Goal: Task Accomplishment & Management: Manage account settings

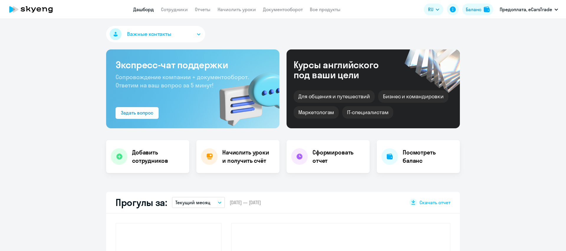
select select "30"
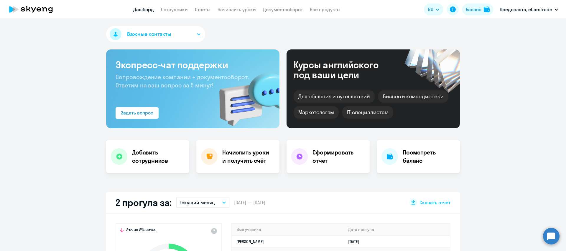
click at [144, 8] on link "Дашборд" at bounding box center [143, 9] width 21 height 6
click at [477, 12] on div "Баланс" at bounding box center [474, 9] width 16 height 7
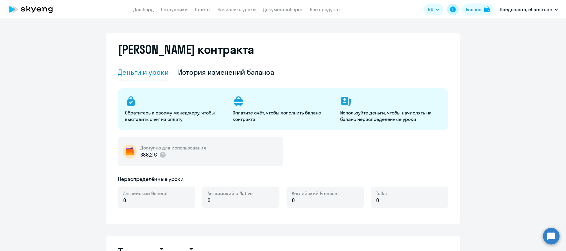
select select "english_adult_not_native_speaker"
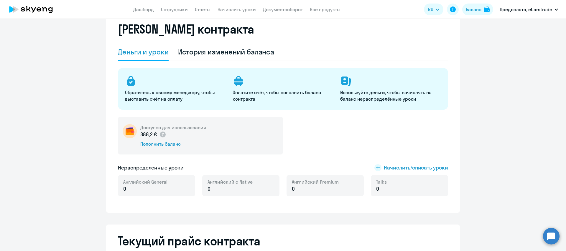
scroll to position [42, 0]
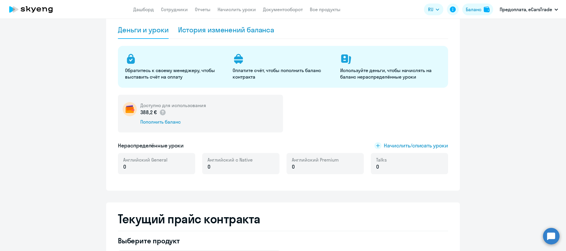
click at [218, 31] on div "История изменений баланса" at bounding box center [226, 29] width 96 height 9
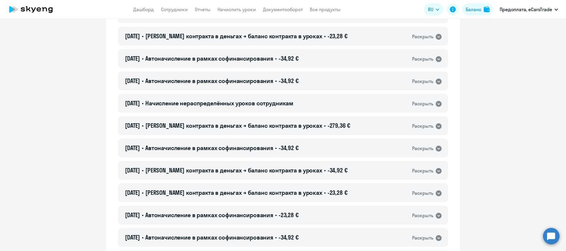
scroll to position [241, 0]
click at [438, 128] on icon at bounding box center [439, 126] width 6 height 6
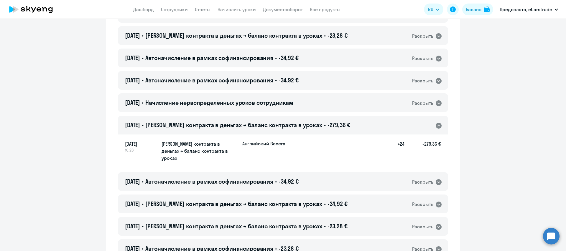
click at [439, 125] on icon at bounding box center [438, 125] width 7 height 7
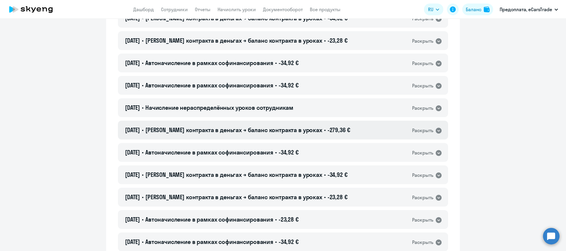
scroll to position [235, 0]
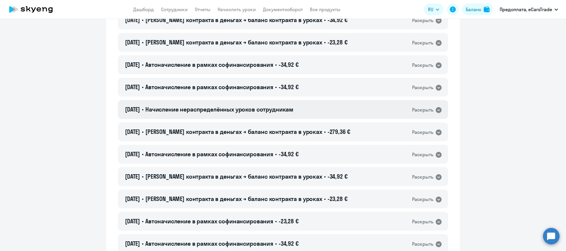
click at [433, 109] on div "Раскрыть" at bounding box center [427, 110] width 30 height 8
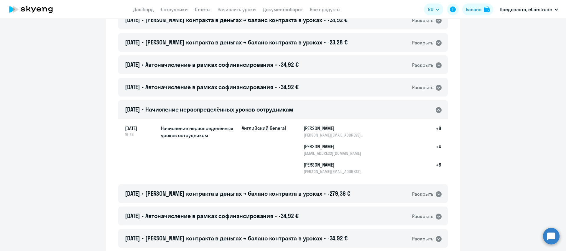
click at [438, 111] on icon at bounding box center [439, 110] width 6 height 6
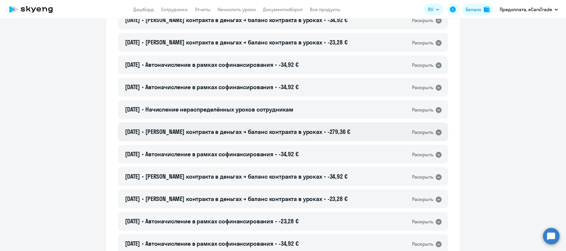
click at [425, 134] on div "Раскрыть" at bounding box center [422, 132] width 21 height 7
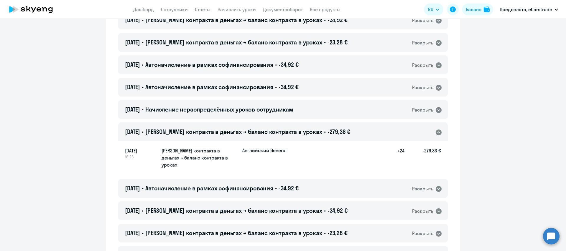
click at [439, 133] on icon at bounding box center [439, 133] width 6 height 6
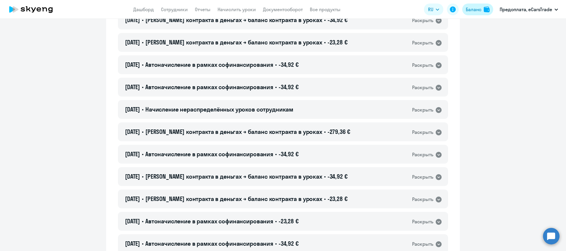
click at [480, 10] on div "Баланс" at bounding box center [474, 9] width 16 height 7
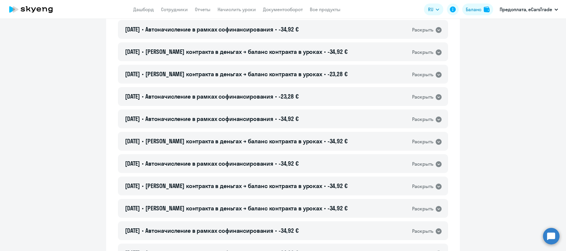
scroll to position [360, 0]
click at [373, 137] on div "[DATE] • Баланс контракта в деньгах → баланс контракта в уроках • -34,92 € Раск…" at bounding box center [283, 141] width 330 height 19
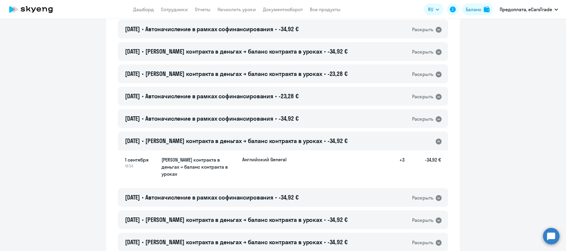
click at [439, 139] on icon at bounding box center [439, 142] width 6 height 6
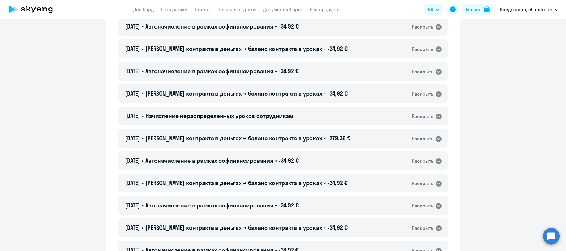
scroll to position [632, 0]
click at [424, 137] on div "Раскрыть" at bounding box center [422, 138] width 21 height 7
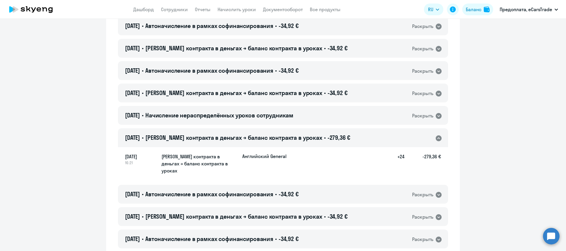
click at [439, 139] on icon at bounding box center [439, 139] width 6 height 6
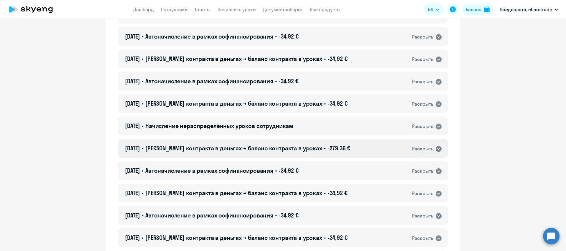
scroll to position [620, 0]
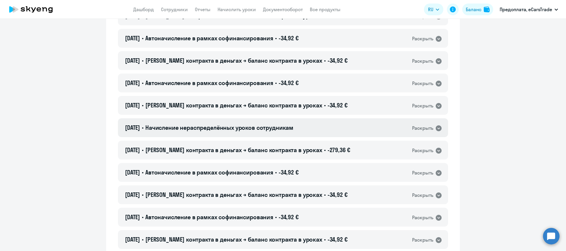
click at [436, 128] on icon at bounding box center [439, 129] width 6 height 6
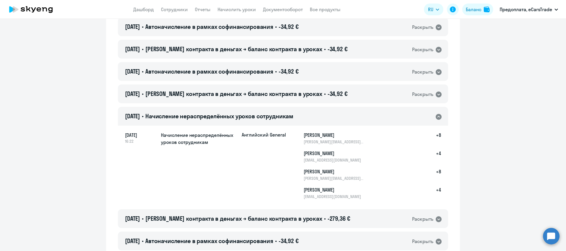
scroll to position [630, 0]
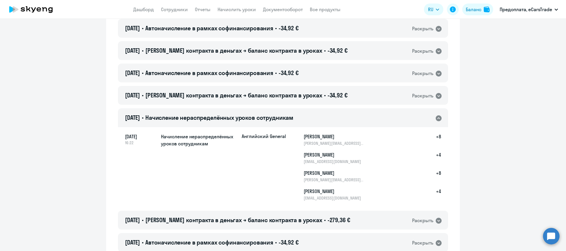
click at [438, 117] on icon at bounding box center [439, 119] width 6 height 6
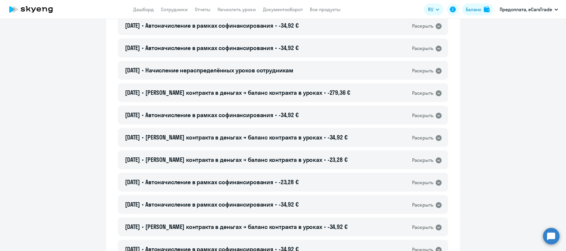
scroll to position [272, 0]
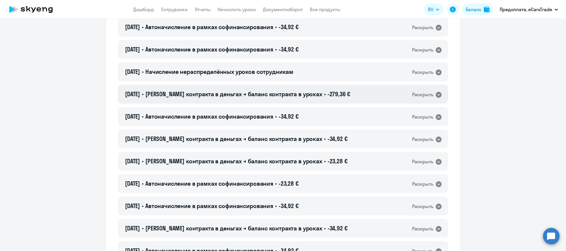
click at [439, 95] on icon at bounding box center [438, 94] width 7 height 7
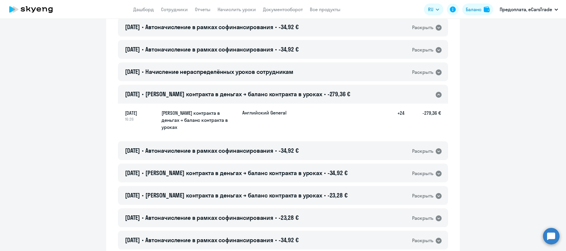
click at [415, 122] on h5 "-279,36 €" at bounding box center [423, 121] width 37 height 22
click at [430, 127] on div "[DATE] 16:26 Баланс контракта в деньгах → баланс контракта в уроках Английский …" at bounding box center [283, 120] width 330 height 35
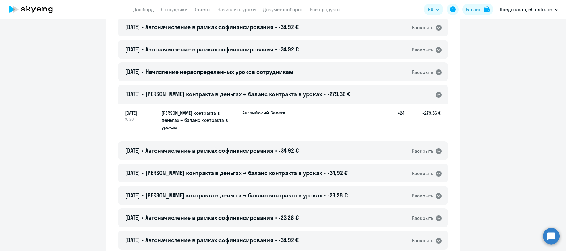
click at [440, 96] on icon at bounding box center [439, 95] width 6 height 6
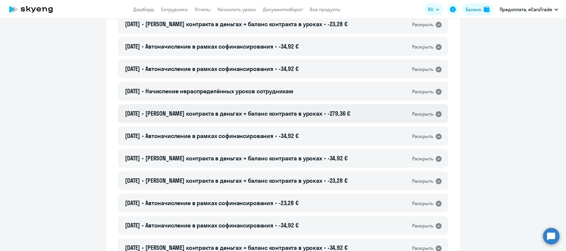
scroll to position [250, 0]
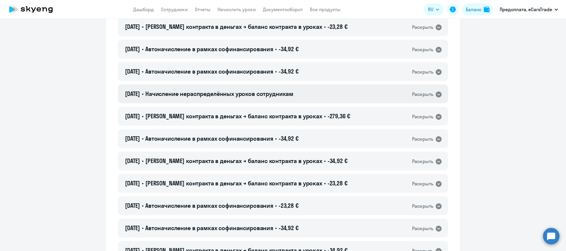
click at [436, 94] on icon at bounding box center [439, 95] width 6 height 6
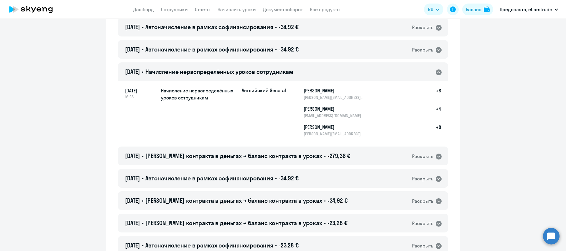
scroll to position [278, 0]
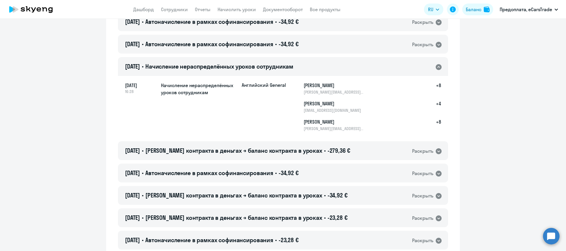
click at [438, 70] on icon at bounding box center [439, 67] width 6 height 6
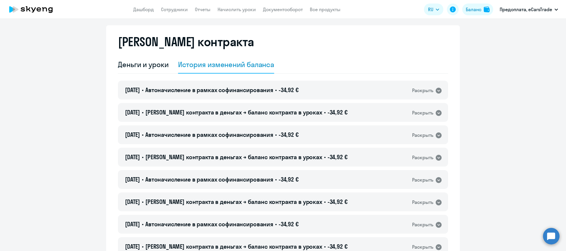
scroll to position [1, 0]
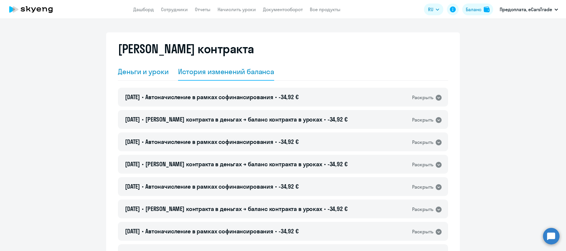
click at [137, 73] on div "Деньги и уроки" at bounding box center [143, 71] width 51 height 9
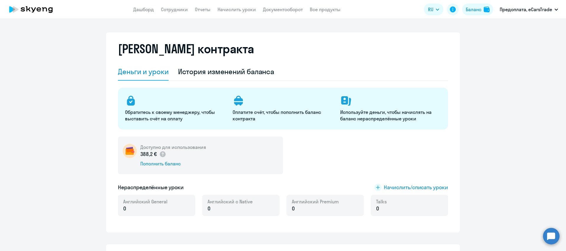
click at [547, 239] on circle at bounding box center [551, 236] width 17 height 17
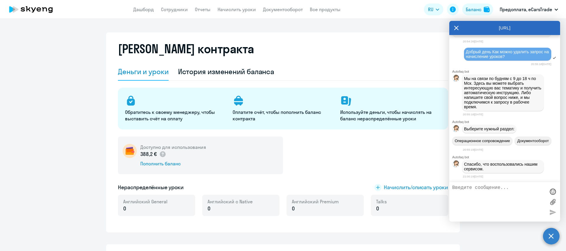
scroll to position [131, 0]
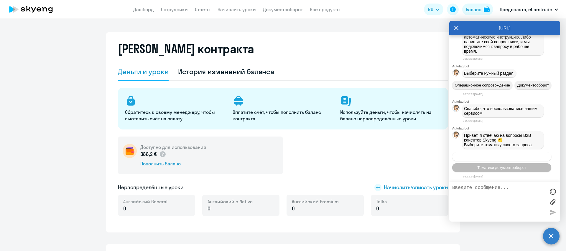
click at [504, 157] on span "Операционное сопровождение" at bounding box center [501, 157] width 55 height 4
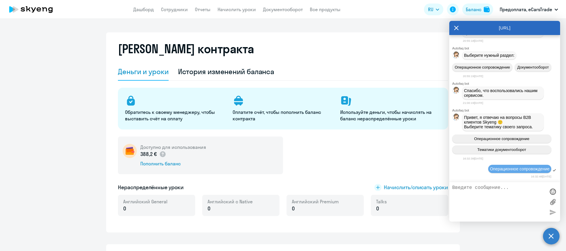
scroll to position [186, 0]
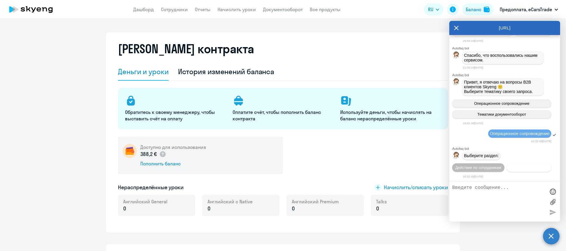
click at [537, 168] on span "Действия с балансом" at bounding box center [529, 168] width 38 height 4
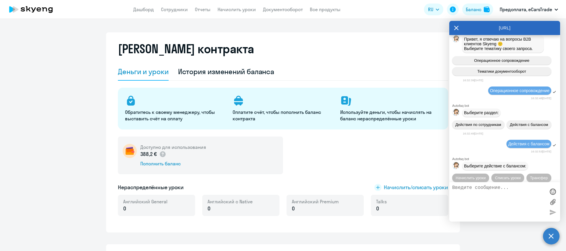
scroll to position [253, 0]
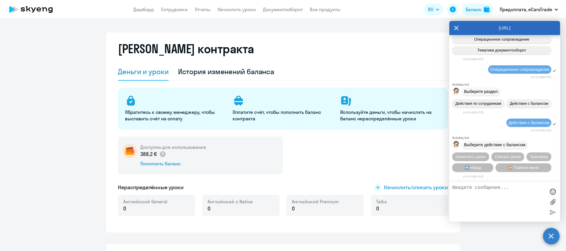
click at [408, 160] on div "Доступно для использования 388,2 € Пополнить баланс" at bounding box center [283, 156] width 330 height 38
click at [456, 28] on icon at bounding box center [456, 28] width 4 height 4
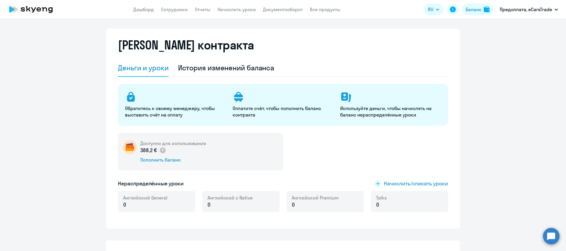
scroll to position [0, 0]
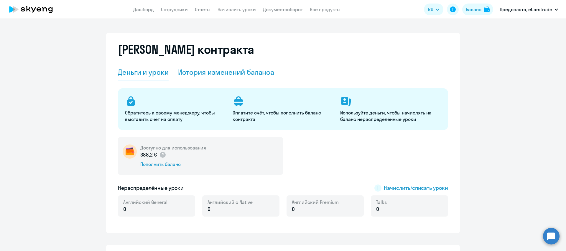
click at [244, 72] on div "История изменений баланса" at bounding box center [226, 72] width 96 height 9
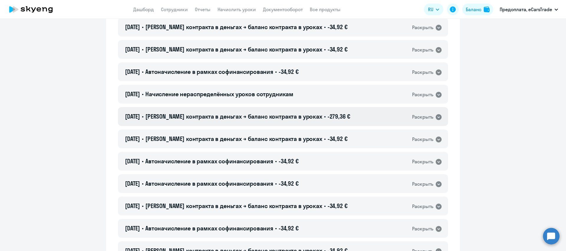
scroll to position [652, 0]
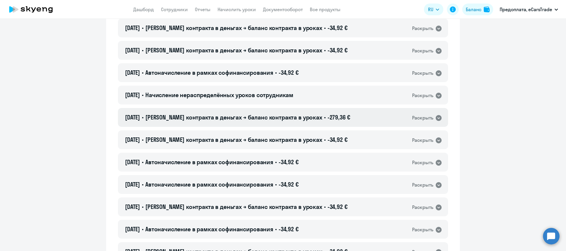
click at [429, 120] on div "Раскрыть" at bounding box center [422, 117] width 21 height 7
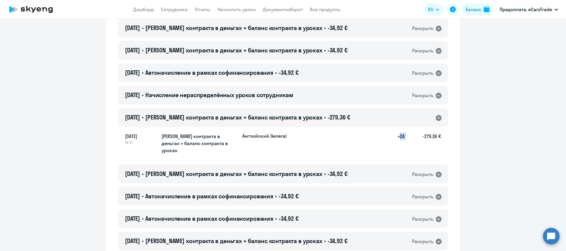
drag, startPoint x: 397, startPoint y: 137, endPoint x: 407, endPoint y: 137, distance: 9.4
click at [407, 137] on div "[DATE] 16:21 [PERSON_NAME] контракта в деньгах → баланс контракта в уроках Англ…" at bounding box center [283, 144] width 316 height 22
click at [437, 117] on icon at bounding box center [439, 118] width 6 height 6
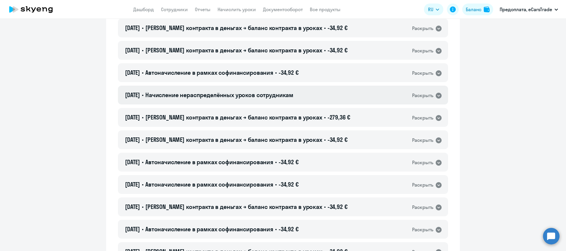
click at [433, 94] on div "Раскрыть" at bounding box center [427, 96] width 30 height 8
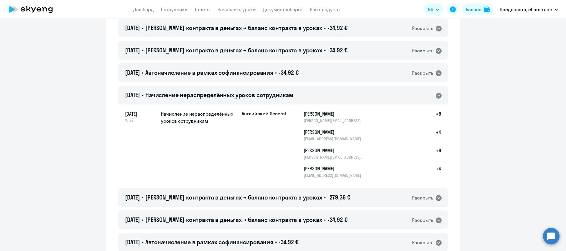
click at [438, 94] on icon at bounding box center [439, 96] width 6 height 6
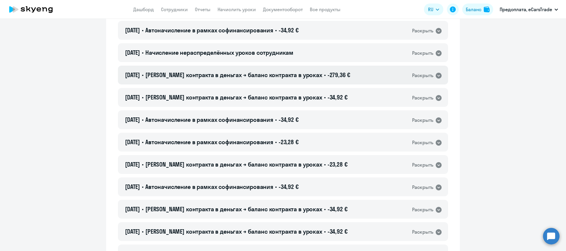
scroll to position [282, 0]
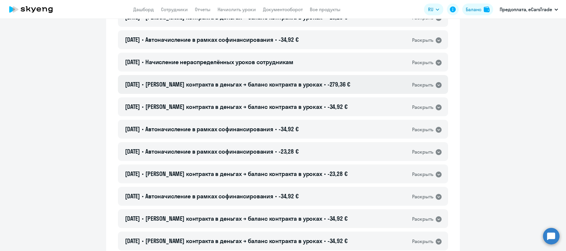
click at [425, 85] on div "Раскрыть" at bounding box center [422, 84] width 21 height 7
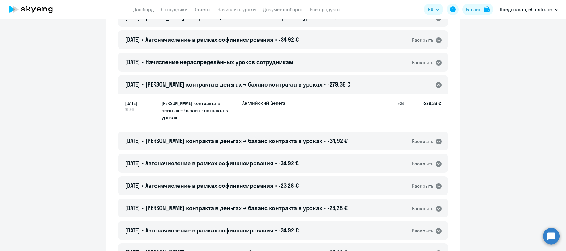
click at [436, 83] on icon at bounding box center [438, 85] width 7 height 7
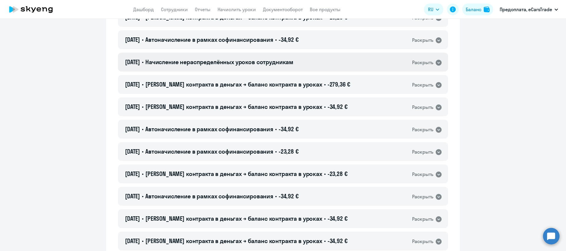
click at [423, 65] on div "Раскрыть" at bounding box center [422, 62] width 21 height 7
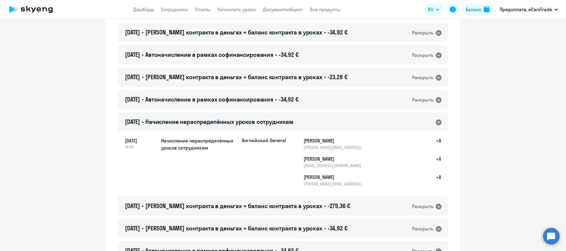
scroll to position [221, 0]
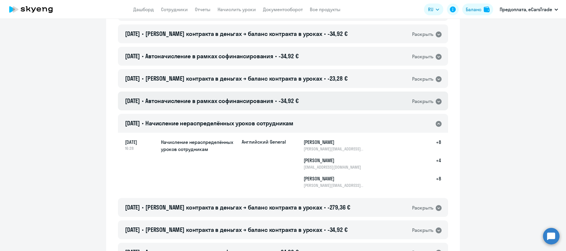
click at [439, 103] on icon at bounding box center [439, 102] width 6 height 6
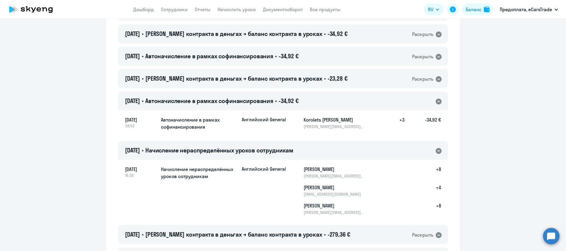
click at [438, 103] on icon at bounding box center [439, 102] width 6 height 6
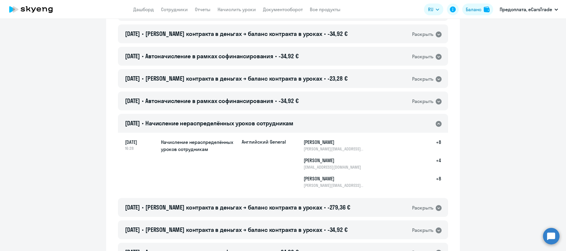
click at [438, 121] on icon at bounding box center [439, 124] width 6 height 6
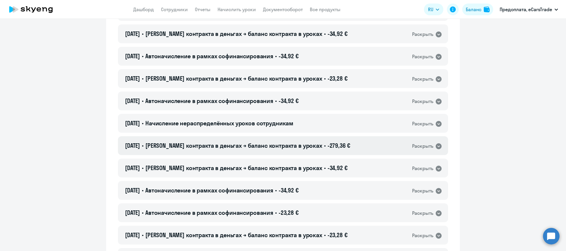
scroll to position [0, 0]
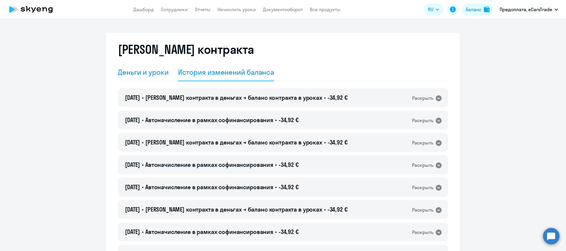
click at [145, 71] on div "Деньги и уроки" at bounding box center [143, 72] width 51 height 9
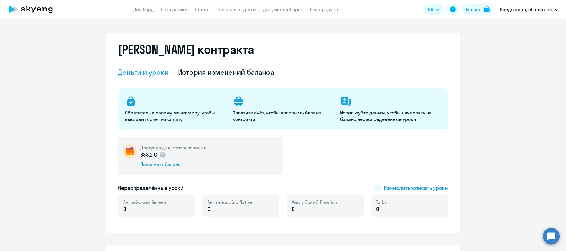
click at [136, 69] on div "Деньги и уроки" at bounding box center [143, 72] width 51 height 9
click at [175, 10] on link "Сотрудники" at bounding box center [174, 9] width 27 height 6
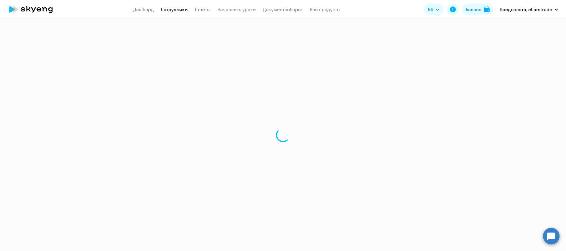
select select "30"
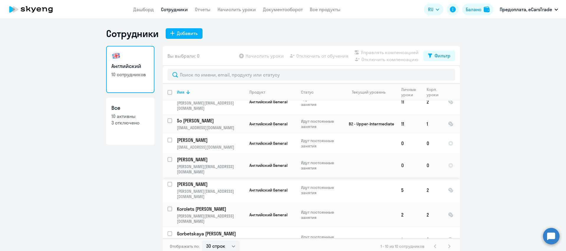
scroll to position [4, 0]
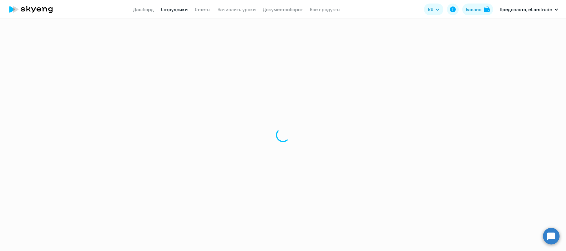
select select "english"
select select "30"
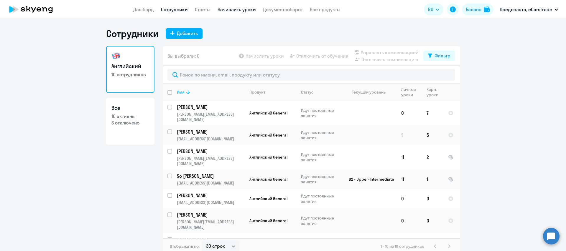
click at [239, 11] on link "Начислить уроки" at bounding box center [237, 9] width 38 height 6
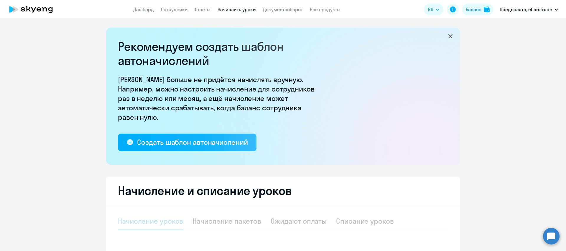
select select "10"
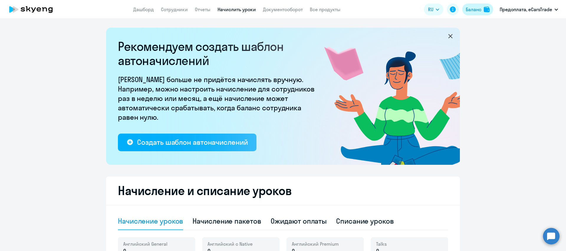
click at [473, 11] on div "Баланс" at bounding box center [474, 9] width 16 height 7
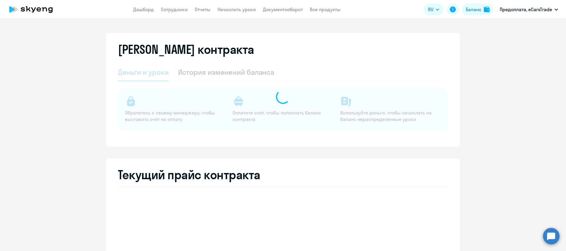
select select "english_adult_not_native_speaker"
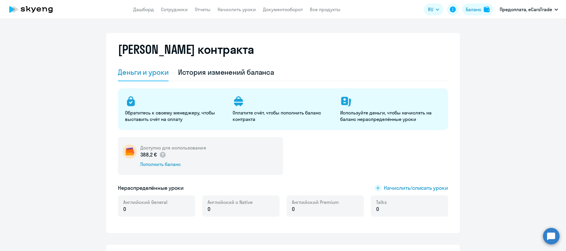
click at [218, 60] on div "[PERSON_NAME] контракта" at bounding box center [283, 52] width 330 height 21
click at [218, 73] on div "История изменений баланса" at bounding box center [226, 72] width 96 height 9
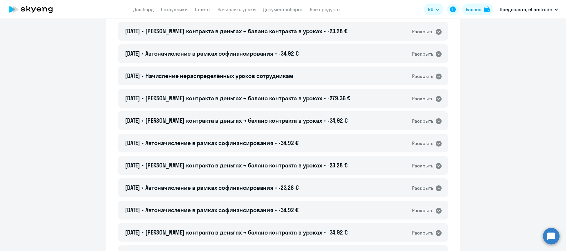
scroll to position [294, 0]
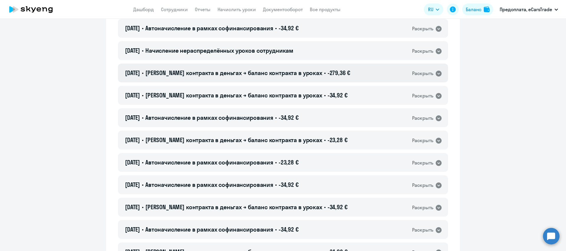
click at [427, 73] on div "Раскрыть" at bounding box center [422, 73] width 21 height 7
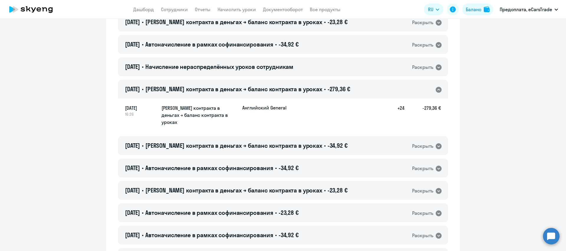
scroll to position [272, 0]
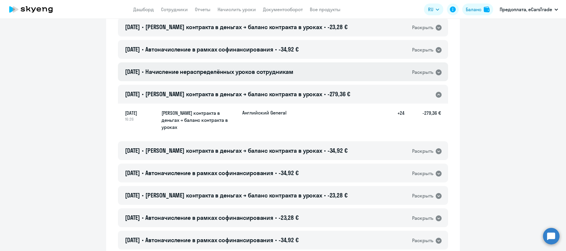
click at [435, 73] on div "Раскрыть" at bounding box center [427, 72] width 30 height 8
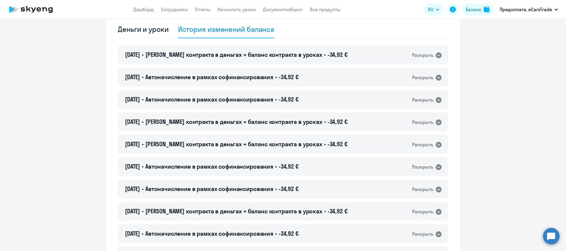
scroll to position [0, 0]
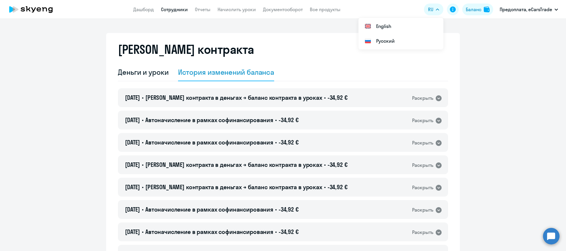
click at [171, 9] on link "Сотрудники" at bounding box center [174, 9] width 27 height 6
select select "30"
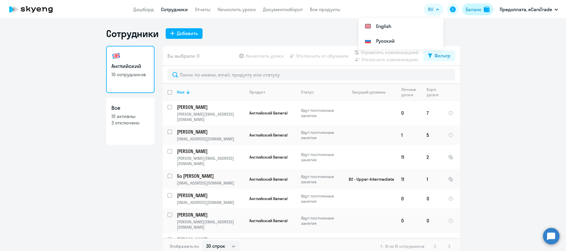
click at [472, 8] on div "Баланс" at bounding box center [474, 9] width 16 height 7
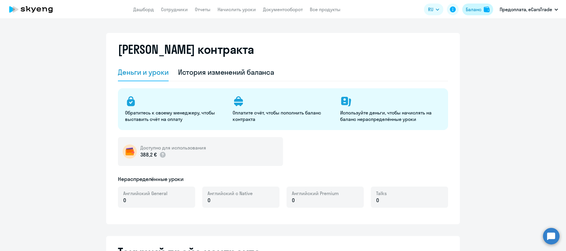
select select "english_adult_not_native_speaker"
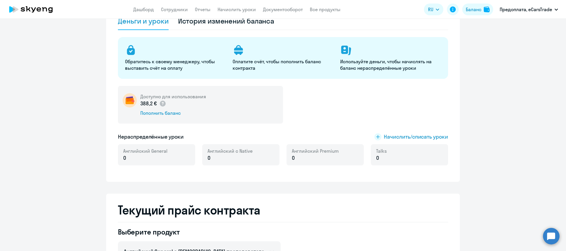
scroll to position [46, 0]
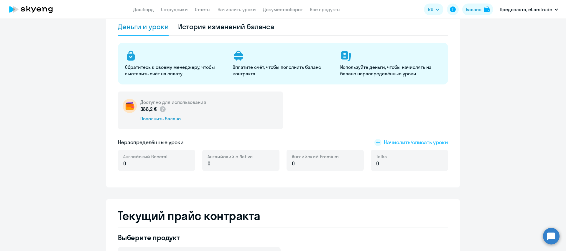
click at [417, 141] on span "Начислить/списать уроки" at bounding box center [416, 143] width 64 height 8
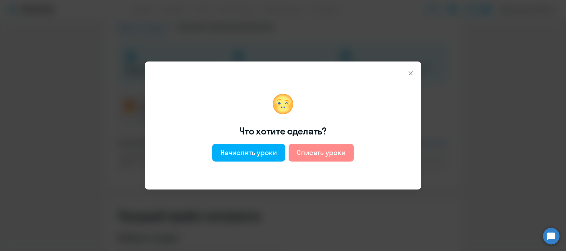
click at [316, 154] on div "Списать уроки" at bounding box center [321, 152] width 49 height 9
select select "english_adult_not_native_speaker"
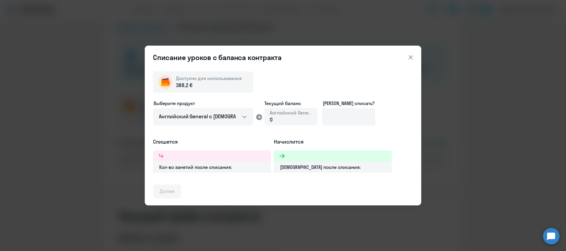
click at [409, 57] on icon at bounding box center [410, 57] width 7 height 7
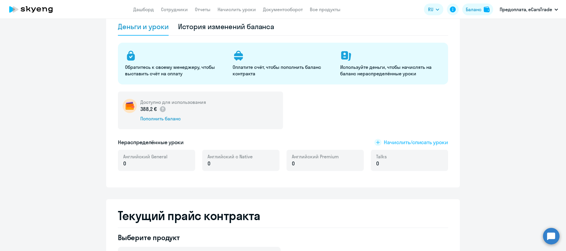
click at [396, 142] on span "Начислить/списать уроки" at bounding box center [416, 143] width 64 height 8
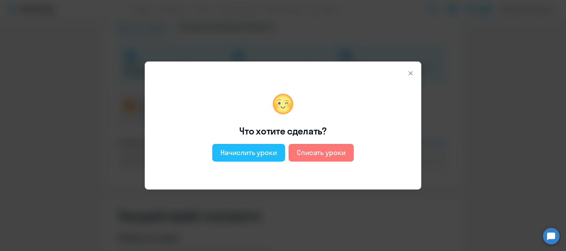
click at [244, 154] on div "Начислить уроки" at bounding box center [249, 152] width 56 height 9
select select "english_adult_not_native_speaker"
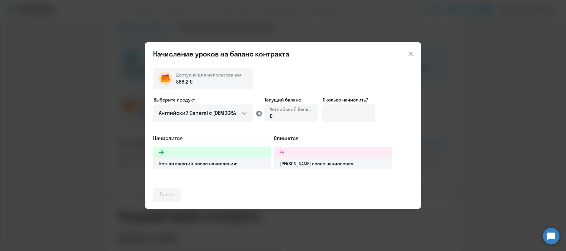
click at [277, 115] on div "0" at bounding box center [291, 117] width 42 height 8
click at [270, 116] on span "0" at bounding box center [271, 116] width 3 height 7
click at [347, 115] on input at bounding box center [348, 114] width 53 height 18
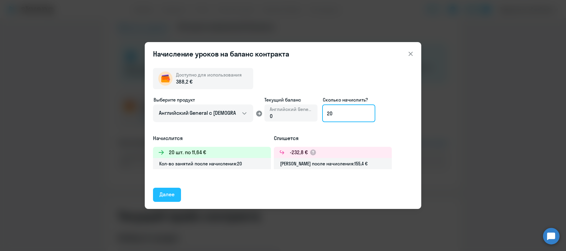
type input "20"
click at [169, 200] on button "Далее" at bounding box center [167, 195] width 28 height 14
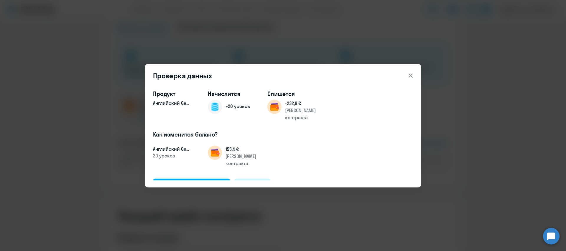
click at [256, 182] on div "Отменить" at bounding box center [253, 186] width 24 height 8
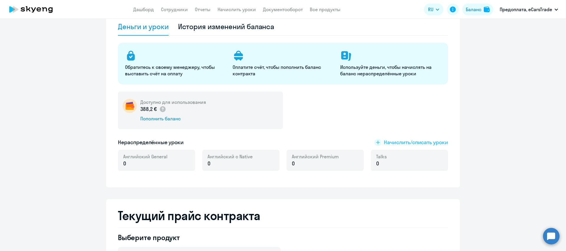
click at [404, 142] on span "Начислить/списать уроки" at bounding box center [416, 143] width 64 height 8
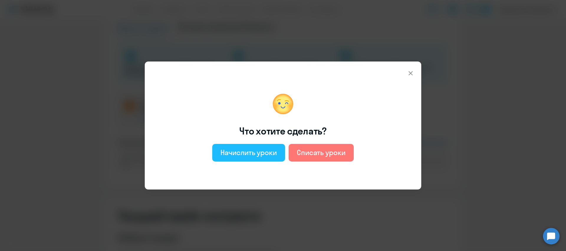
click at [262, 150] on div "Начислить уроки" at bounding box center [249, 152] width 56 height 9
select select "english_adult_not_native_speaker"
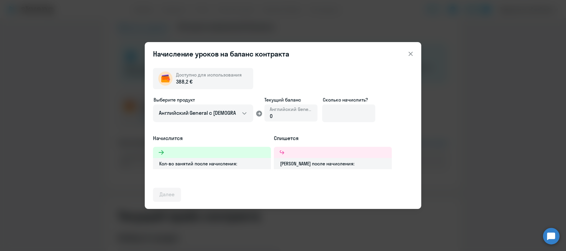
click at [282, 113] on div "0" at bounding box center [291, 117] width 42 height 8
click at [280, 117] on div "0" at bounding box center [291, 117] width 42 height 8
click at [341, 114] on input at bounding box center [348, 114] width 53 height 18
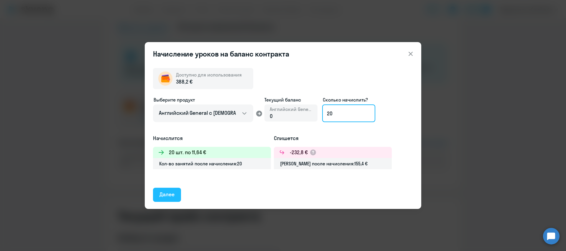
type input "20"
click at [168, 193] on div "Далее" at bounding box center [167, 195] width 15 height 8
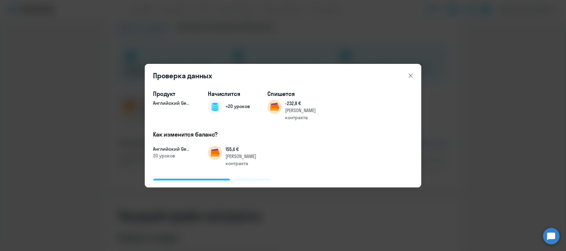
click at [189, 182] on div "Подтвердить и начислить" at bounding box center [192, 186] width 64 height 8
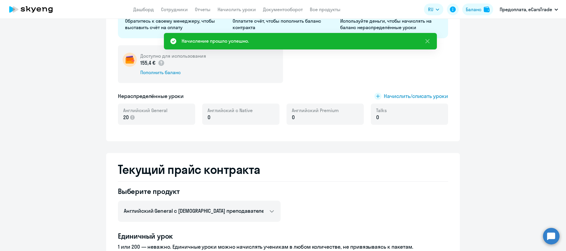
scroll to position [93, 0]
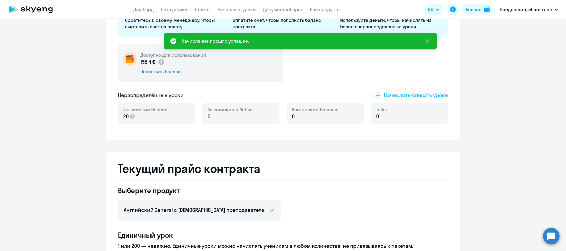
click at [412, 96] on span "Начислить/списать уроки" at bounding box center [416, 96] width 64 height 8
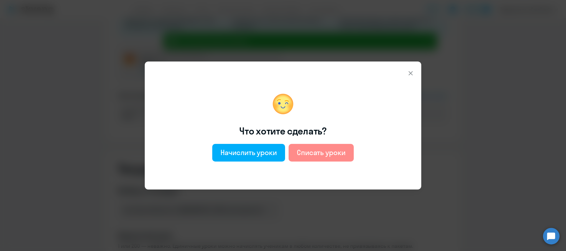
click at [319, 156] on div "Списать уроки" at bounding box center [321, 152] width 49 height 9
select select "english_adult_not_native_speaker"
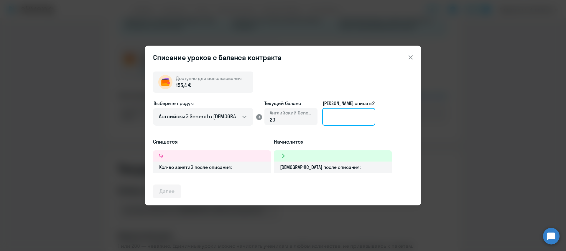
click at [340, 117] on input at bounding box center [348, 117] width 53 height 18
click at [409, 58] on icon at bounding box center [410, 57] width 7 height 7
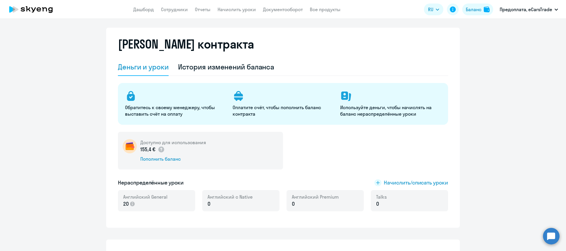
scroll to position [0, 0]
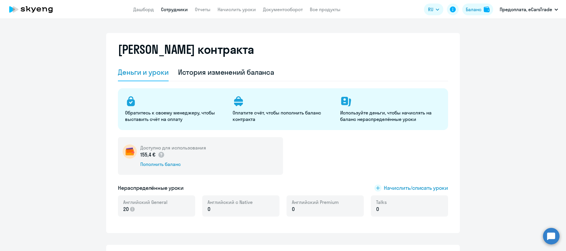
click at [174, 9] on link "Сотрудники" at bounding box center [174, 9] width 27 height 6
select select "30"
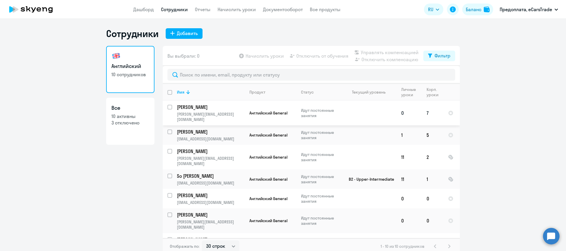
click at [170, 107] on input "select row 41442012" at bounding box center [173, 111] width 12 height 12
checkbox input "true"
click at [266, 55] on span "Начислить уроки" at bounding box center [265, 55] width 38 height 7
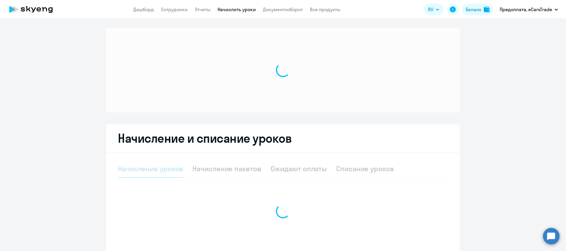
select select "10"
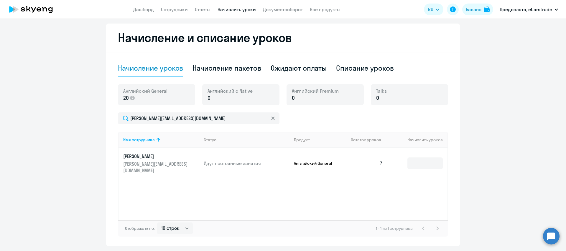
scroll to position [152, 0]
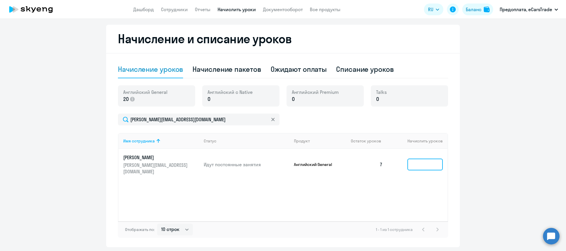
click at [420, 165] on input at bounding box center [424, 165] width 35 height 12
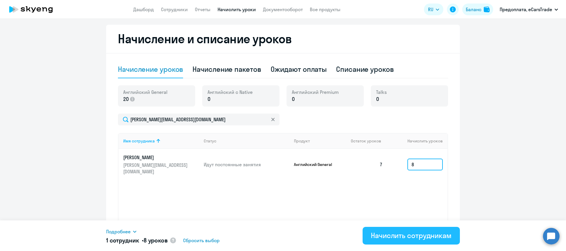
type input "8"
click at [419, 238] on div "Начислить сотрудникам" at bounding box center [411, 235] width 81 height 9
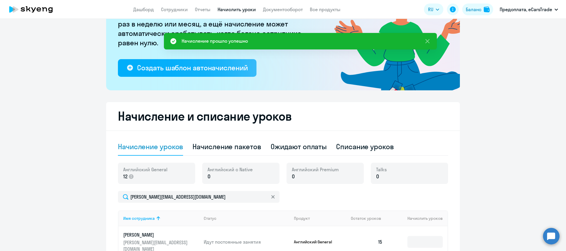
scroll to position [86, 0]
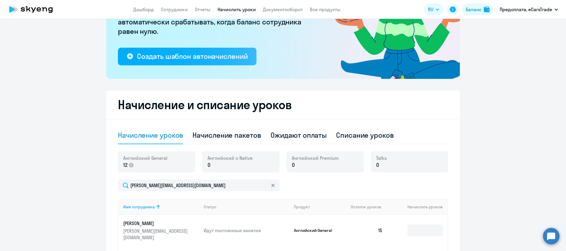
click at [163, 137] on div "Начисление уроков" at bounding box center [150, 135] width 65 height 9
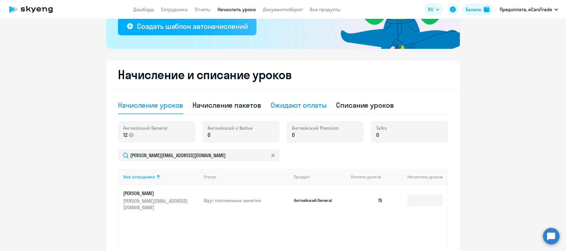
scroll to position [0, 0]
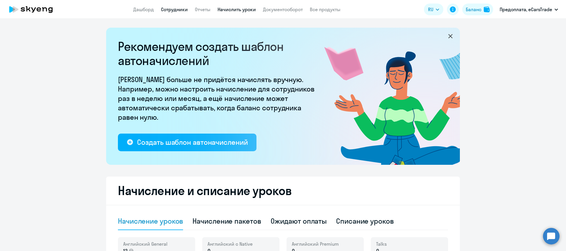
click at [178, 9] on link "Сотрудники" at bounding box center [174, 9] width 27 height 6
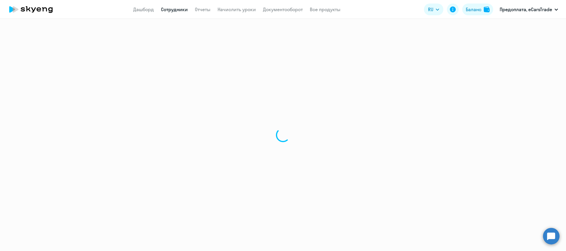
select select "30"
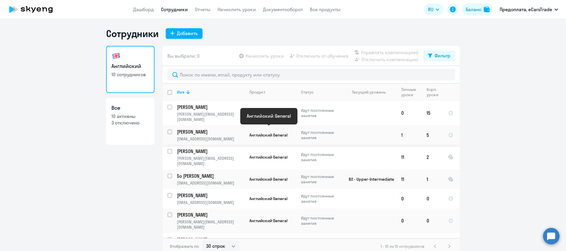
scroll to position [9, 0]
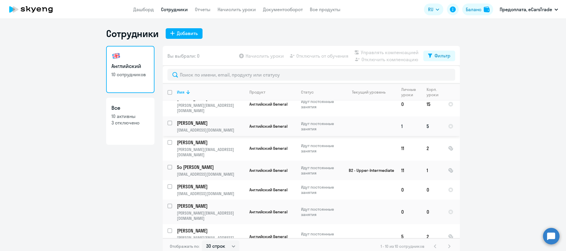
click at [170, 121] on input "select row 41441994" at bounding box center [173, 127] width 12 height 12
checkbox input "true"
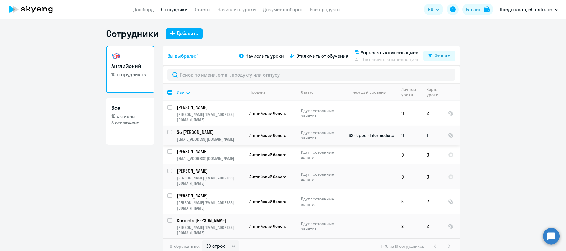
scroll to position [55, 0]
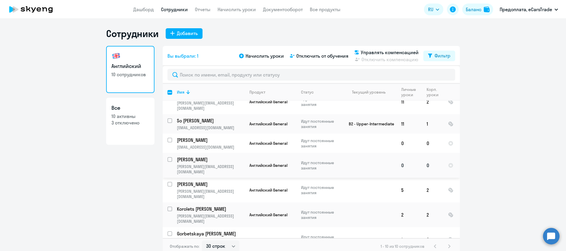
click at [170, 157] on input "select row 41442000" at bounding box center [173, 163] width 12 height 12
checkbox input "true"
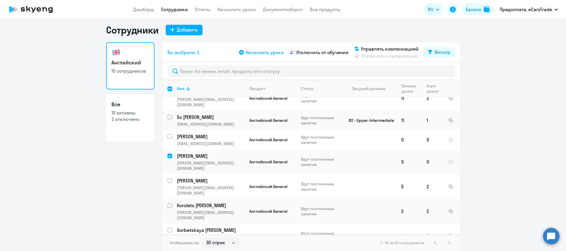
click at [261, 52] on span "Начислить уроки" at bounding box center [265, 52] width 38 height 7
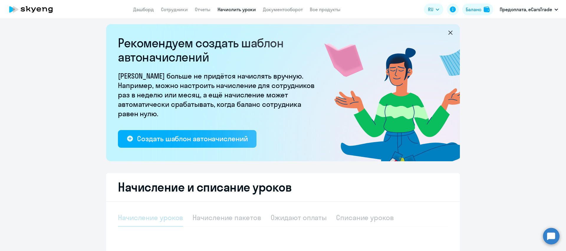
select select "10"
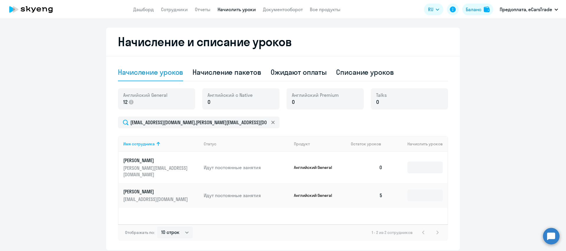
scroll to position [158, 0]
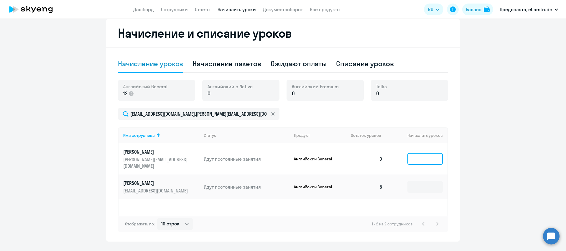
click at [424, 155] on input at bounding box center [424, 159] width 35 height 12
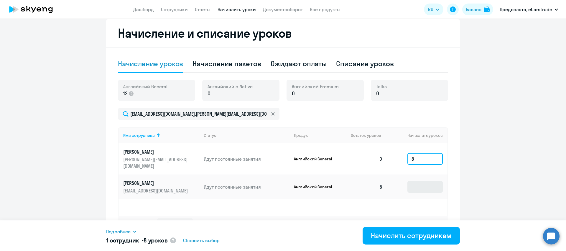
type input "8"
click at [424, 182] on input at bounding box center [424, 187] width 35 height 12
click at [419, 156] on input "8" at bounding box center [424, 159] width 35 height 12
type input "10"
click at [418, 183] on input at bounding box center [424, 187] width 35 height 12
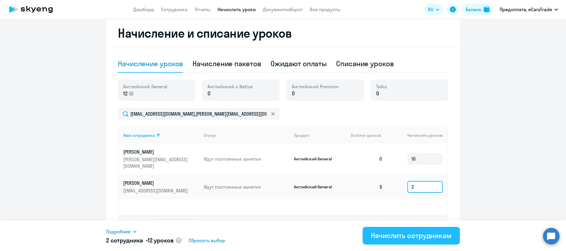
type input "2"
click at [412, 236] on div "Начислить сотрудникам" at bounding box center [411, 235] width 81 height 9
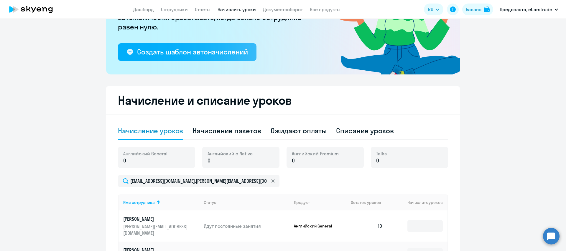
scroll to position [0, 0]
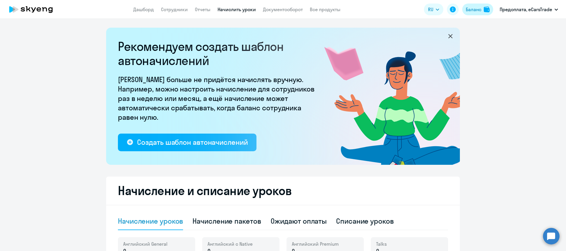
click at [476, 11] on div "Баланс" at bounding box center [474, 9] width 16 height 7
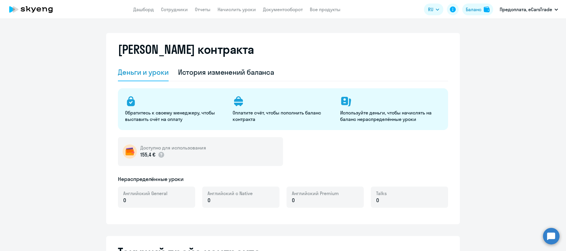
select select "english_adult_not_native_speaker"
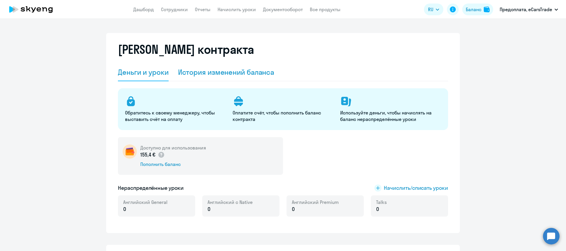
click at [226, 73] on div "История изменений баланса" at bounding box center [226, 72] width 96 height 9
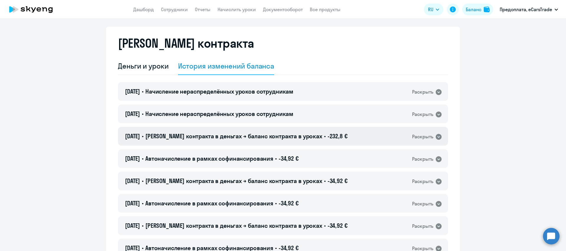
scroll to position [7, 0]
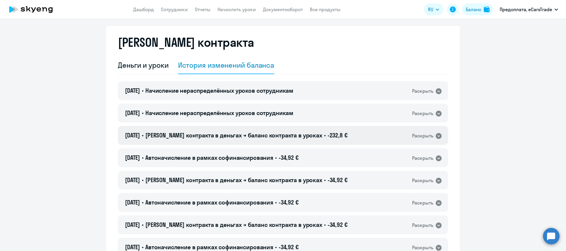
click at [437, 134] on icon at bounding box center [439, 136] width 6 height 6
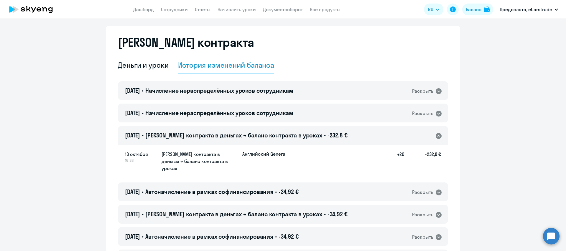
click at [437, 137] on icon at bounding box center [439, 136] width 6 height 6
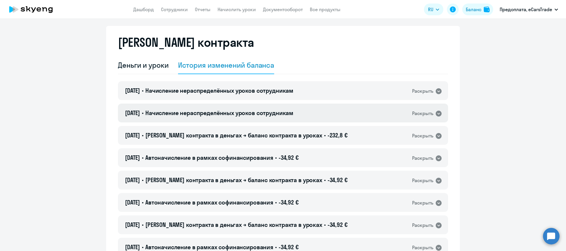
scroll to position [0, 0]
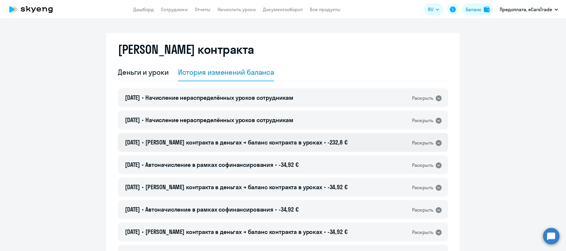
click at [439, 142] on icon at bounding box center [439, 143] width 6 height 6
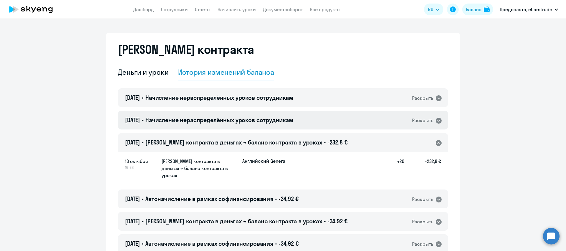
click at [437, 121] on icon at bounding box center [439, 121] width 6 height 6
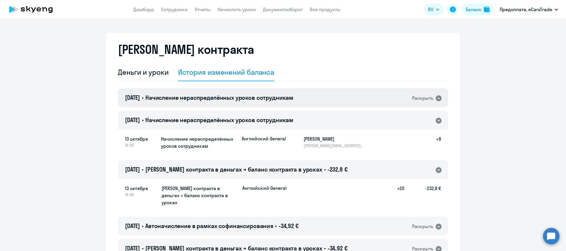
click at [438, 100] on icon at bounding box center [439, 99] width 6 height 6
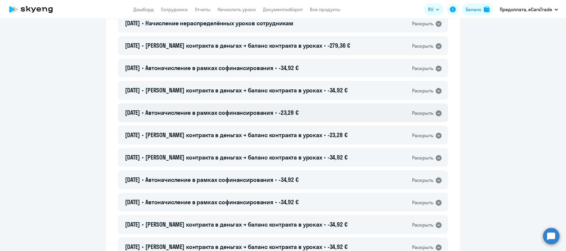
scroll to position [481, 0]
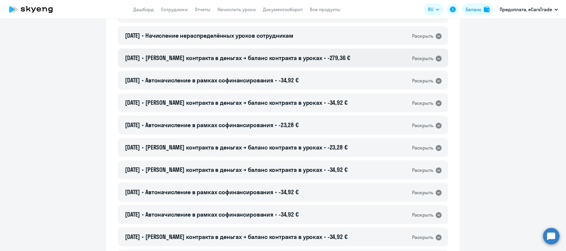
click at [421, 55] on div "Раскрыть" at bounding box center [422, 58] width 21 height 7
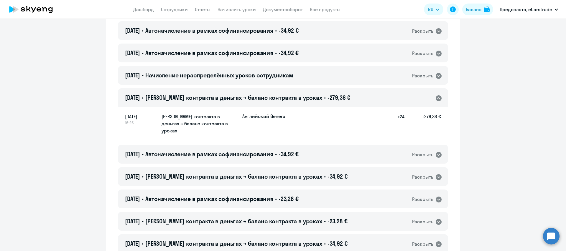
scroll to position [424, 0]
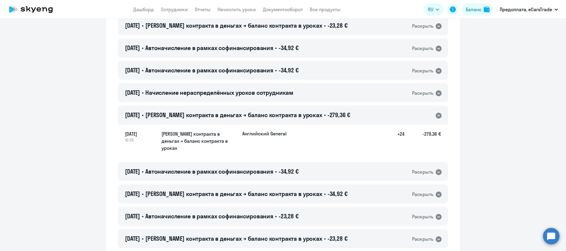
click at [440, 112] on icon at bounding box center [438, 115] width 7 height 7
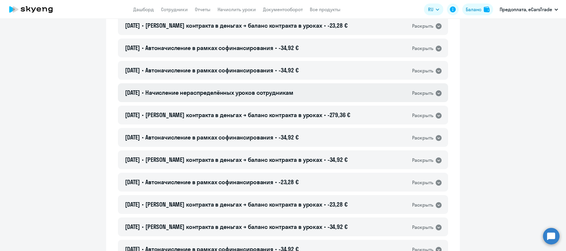
click at [428, 90] on div "Раскрыть" at bounding box center [422, 93] width 21 height 7
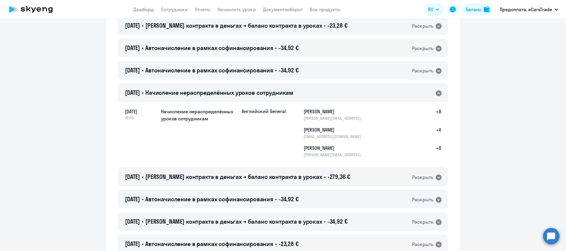
click at [440, 91] on icon at bounding box center [439, 94] width 6 height 6
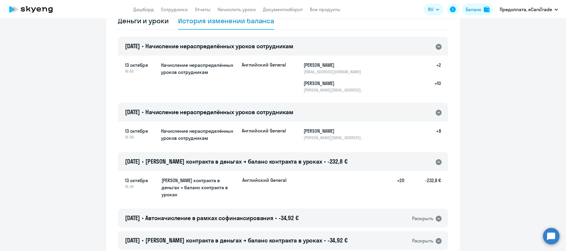
scroll to position [0, 0]
